Goal: Transaction & Acquisition: Purchase product/service

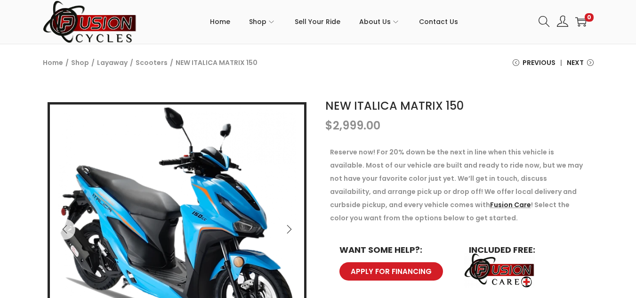
scroll to position [141, 0]
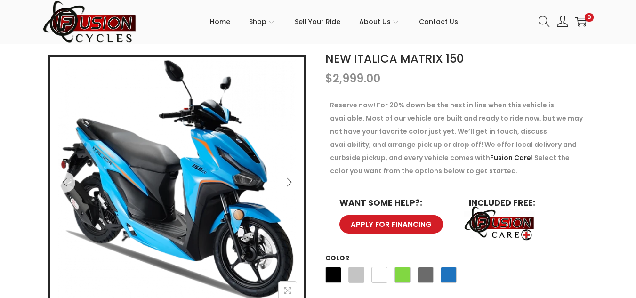
click at [386, 218] on link "APPLY FOR FINANCING" at bounding box center [390, 224] width 105 height 19
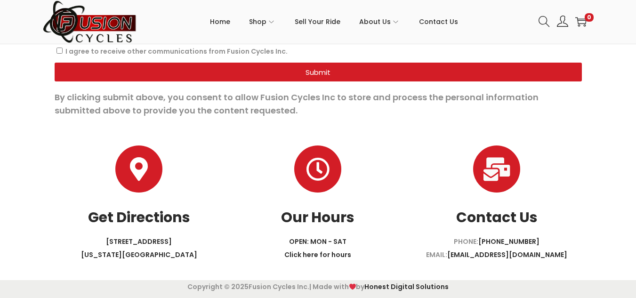
scroll to position [669, 0]
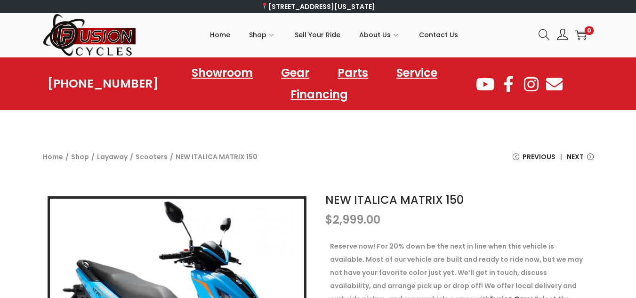
scroll to position [94, 0]
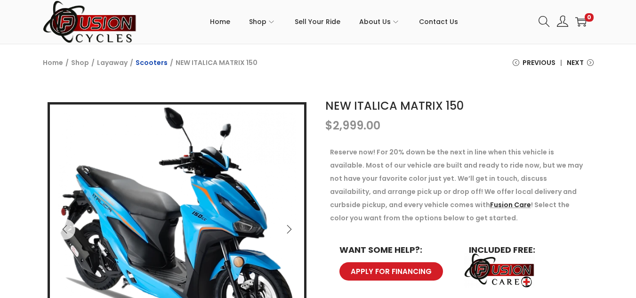
click at [146, 62] on link "Scooters" at bounding box center [152, 62] width 32 height 9
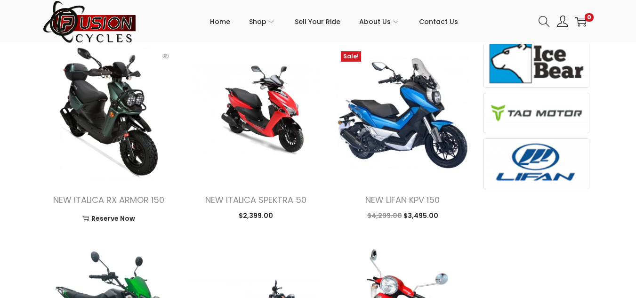
scroll to position [518, 0]
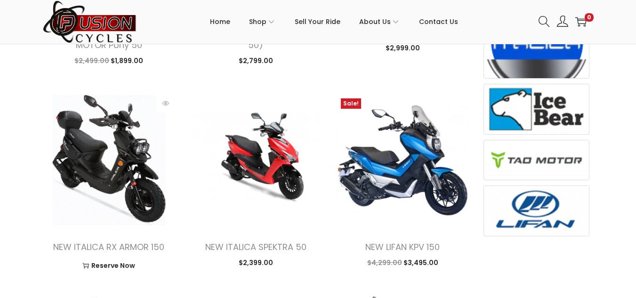
click at [115, 170] on img at bounding box center [109, 160] width 133 height 133
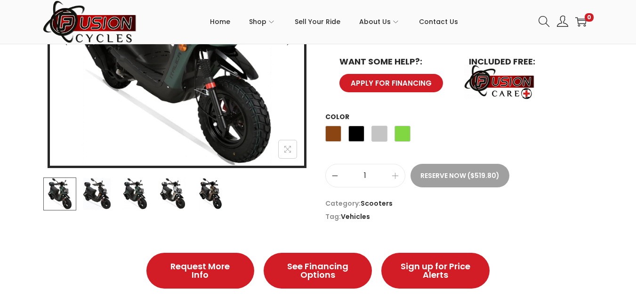
scroll to position [94, 0]
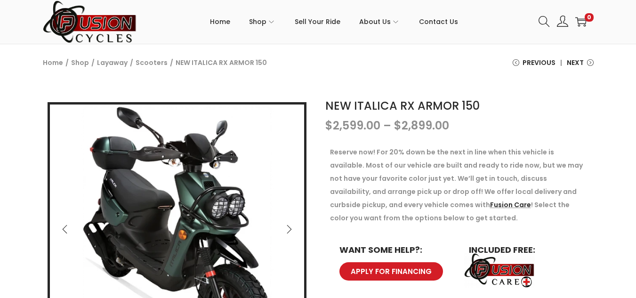
click at [288, 224] on button "Next" at bounding box center [289, 229] width 21 height 21
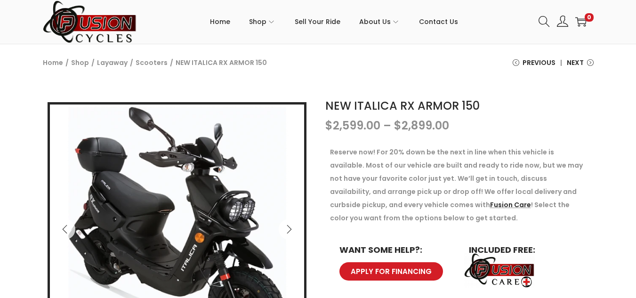
click at [288, 224] on button "Next" at bounding box center [289, 229] width 21 height 21
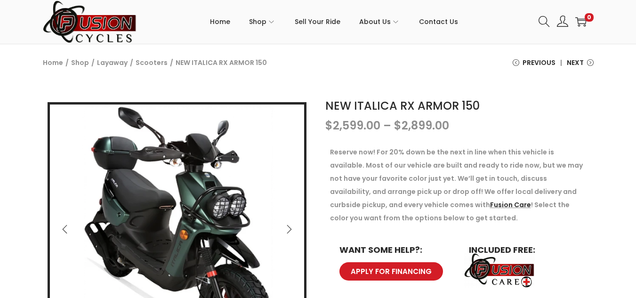
click at [288, 224] on button "Next" at bounding box center [289, 229] width 21 height 21
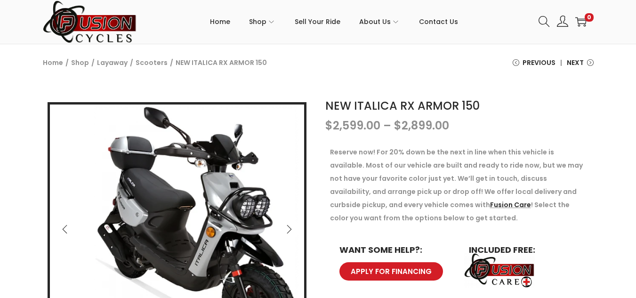
click at [288, 224] on button "Next" at bounding box center [289, 229] width 21 height 21
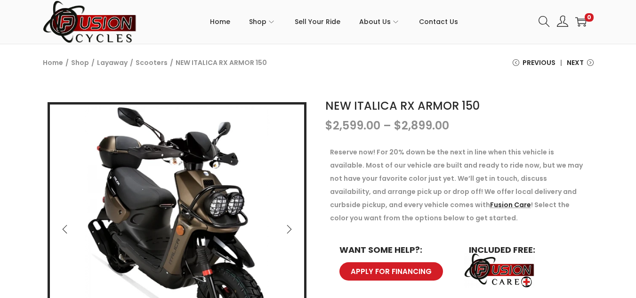
click at [288, 224] on button "Next" at bounding box center [289, 229] width 21 height 21
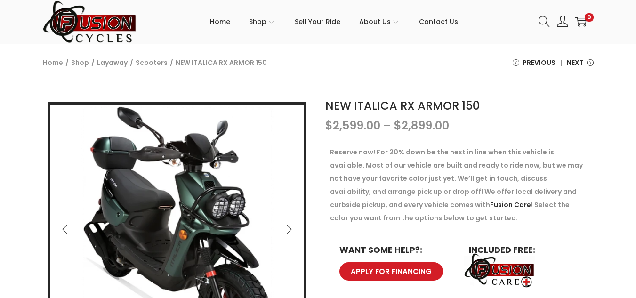
click at [288, 224] on button "Next" at bounding box center [289, 229] width 21 height 21
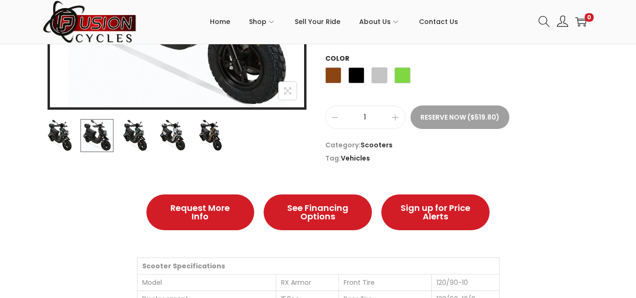
scroll to position [200, 0]
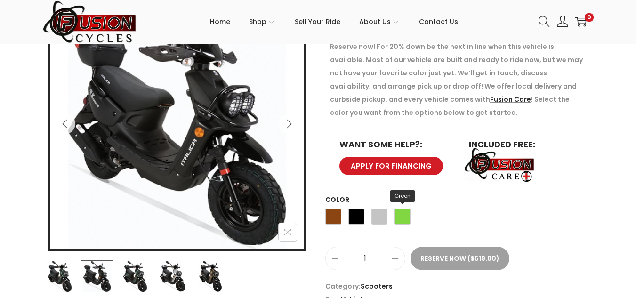
click at [409, 216] on span "Green" at bounding box center [402, 216] width 16 height 16
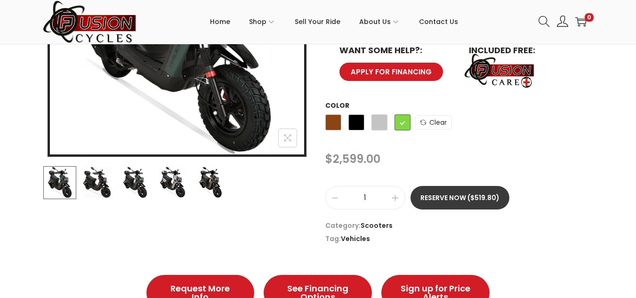
scroll to position [105, 0]
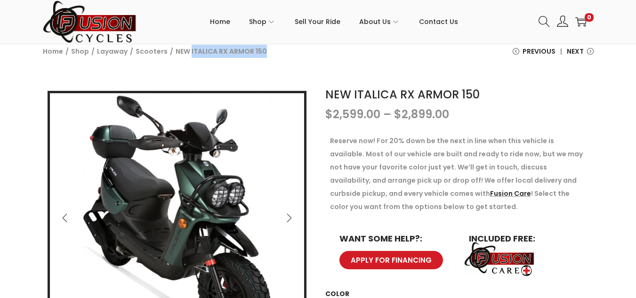
drag, startPoint x: 186, startPoint y: 50, endPoint x: 264, endPoint y: 60, distance: 77.8
click at [264, 60] on div "Home / Shop / Layaway / Scooters / NEW ITALICA RX ARMOR 150 Previous NEW ITALIC…" at bounding box center [318, 60] width 565 height 30
copy span "ITALICA RX ARMOR 150"
